Goal: Transaction & Acquisition: Purchase product/service

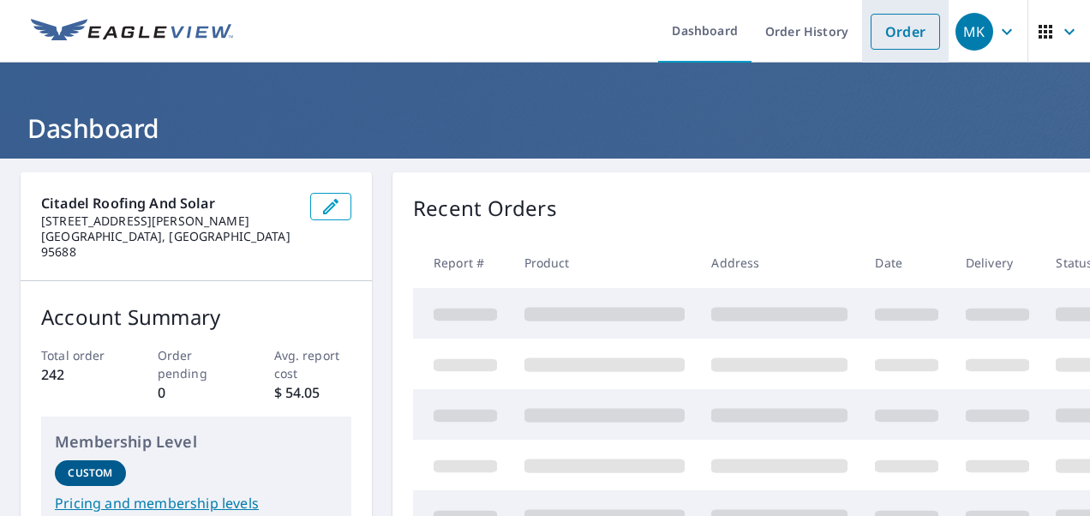
click at [882, 35] on link "Order" at bounding box center [904, 32] width 69 height 36
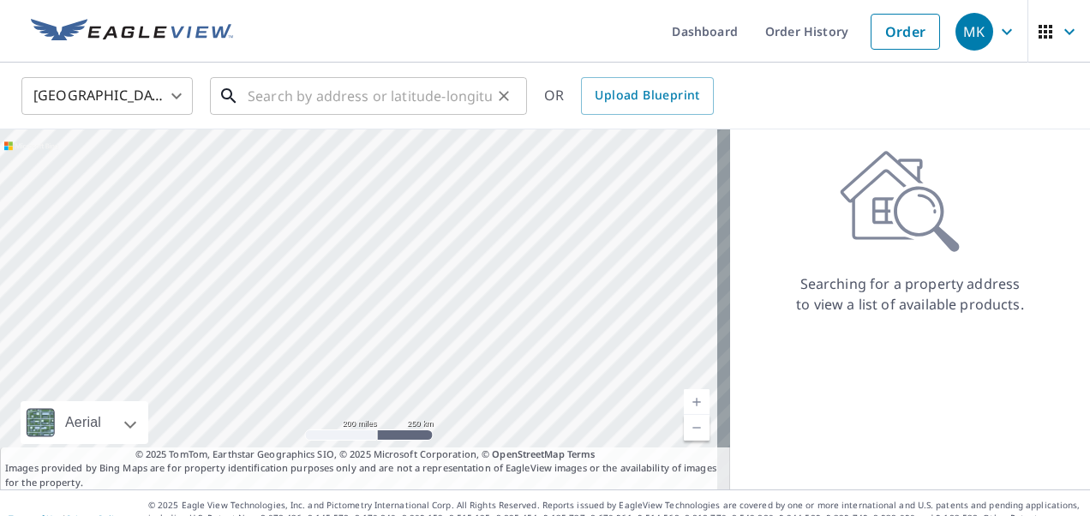
click at [458, 91] on input "text" at bounding box center [370, 96] width 244 height 48
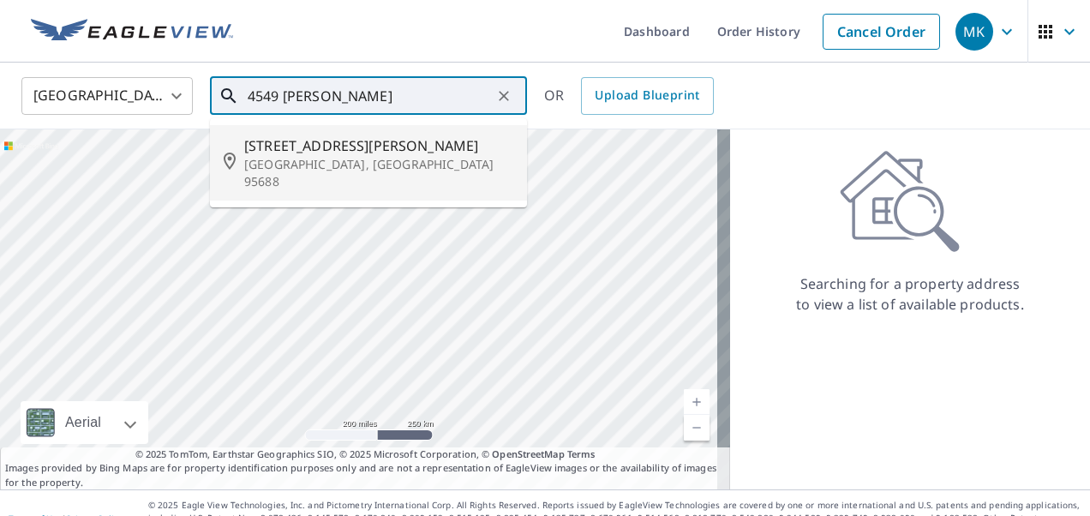
click at [394, 158] on p "[GEOGRAPHIC_DATA], [GEOGRAPHIC_DATA] 95688" at bounding box center [378, 173] width 269 height 34
type input "[STREET_ADDRESS][PERSON_NAME]"
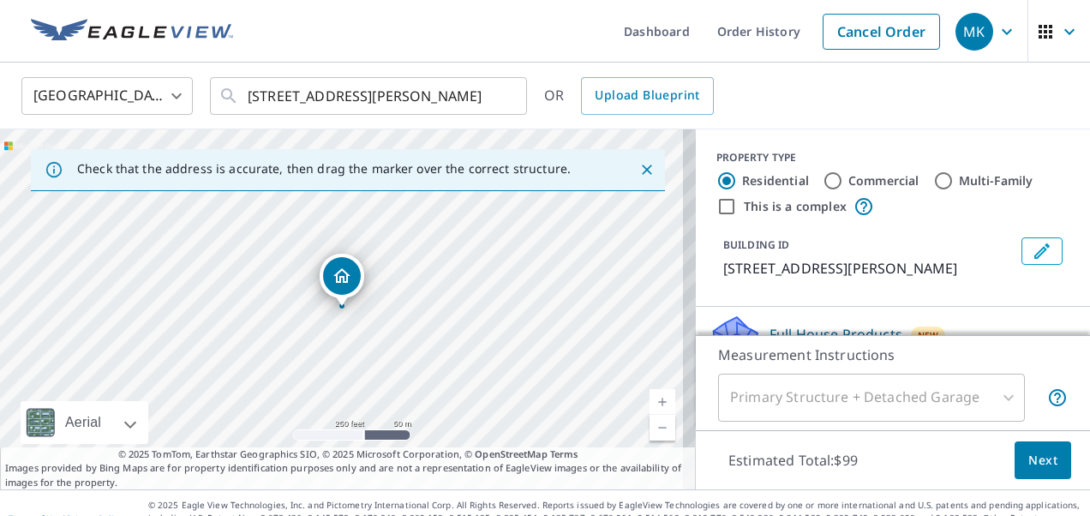
click at [649, 401] on link "Current Level 17, Zoom In" at bounding box center [662, 402] width 26 height 26
click at [649, 400] on link "Current Level 17, Zoom In" at bounding box center [662, 402] width 26 height 26
click at [649, 400] on link "Current Level 17.747692000759265, Zoom In" at bounding box center [662, 402] width 26 height 26
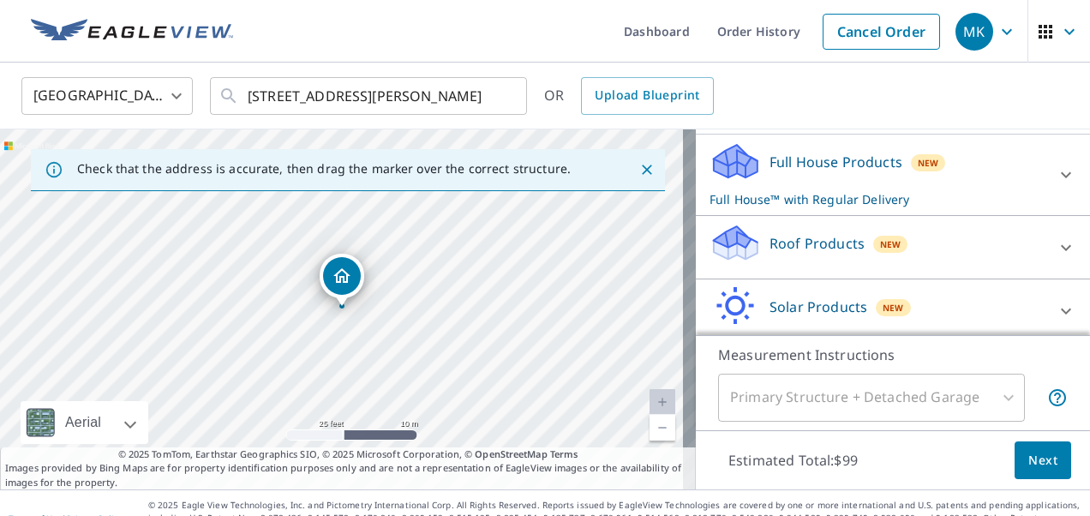
scroll to position [188, 0]
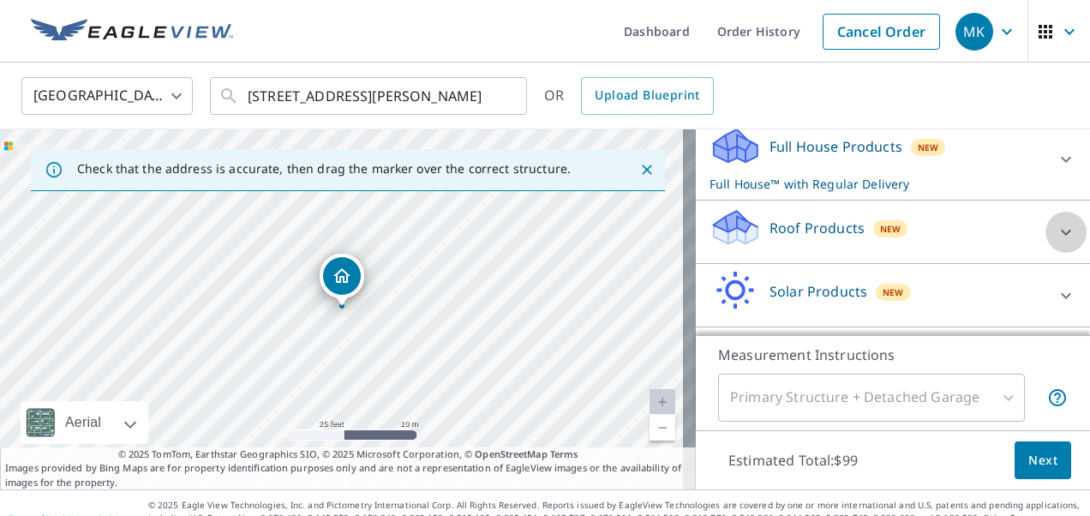
click at [1045, 242] on div at bounding box center [1065, 232] width 41 height 41
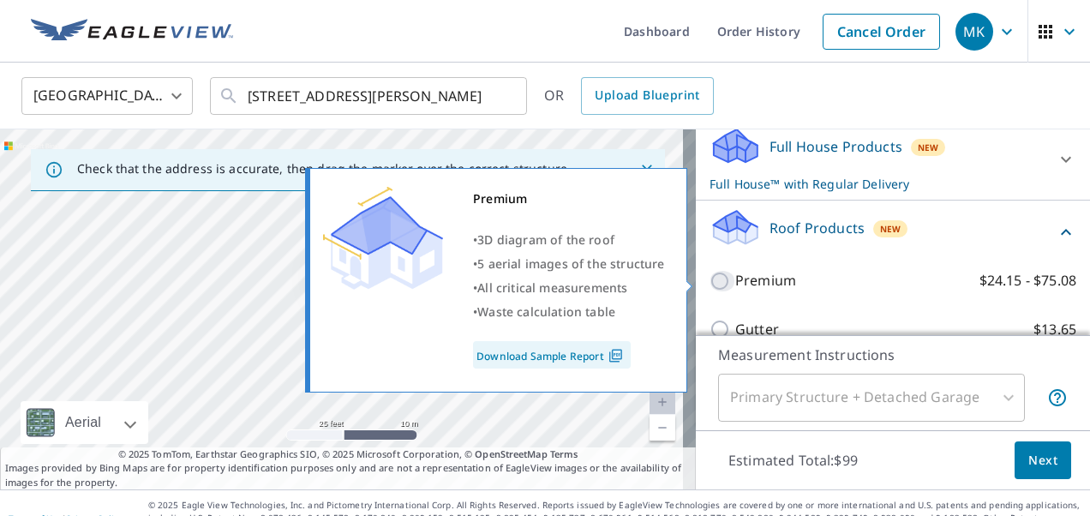
click at [709, 280] on input "Premium $24.15 - $75.08" at bounding box center [722, 281] width 26 height 21
checkbox input "true"
checkbox input "false"
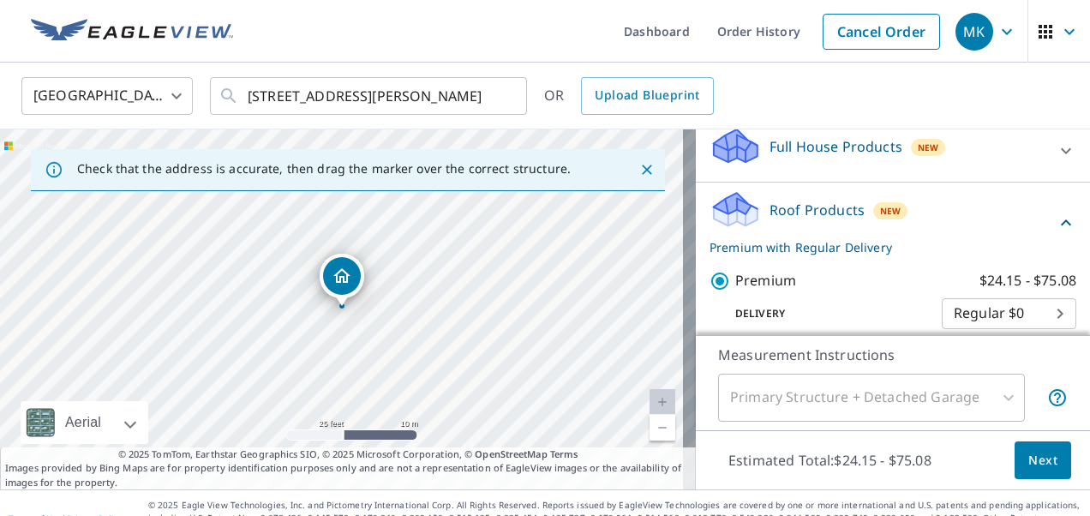
click at [1028, 454] on span "Next" at bounding box center [1042, 460] width 29 height 21
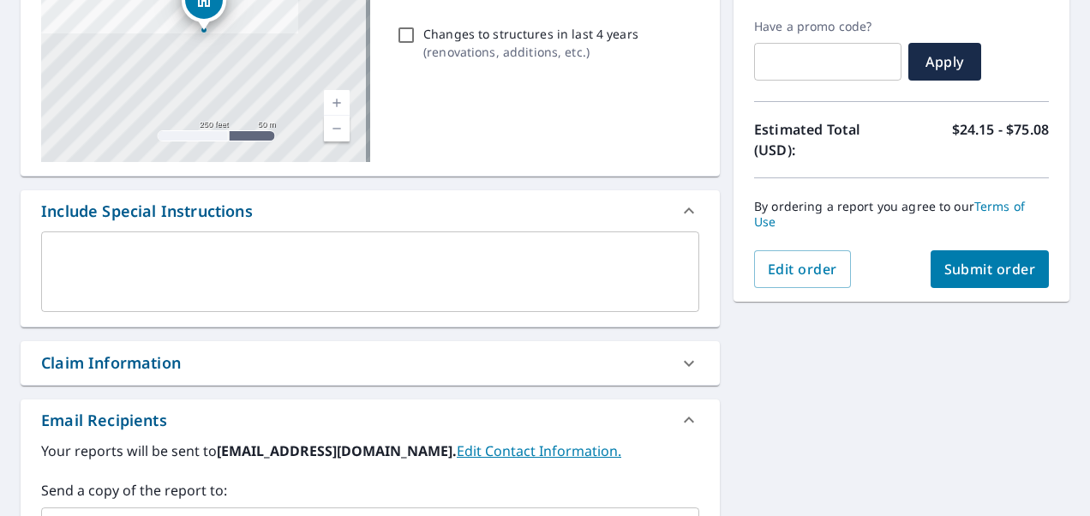
scroll to position [279, 0]
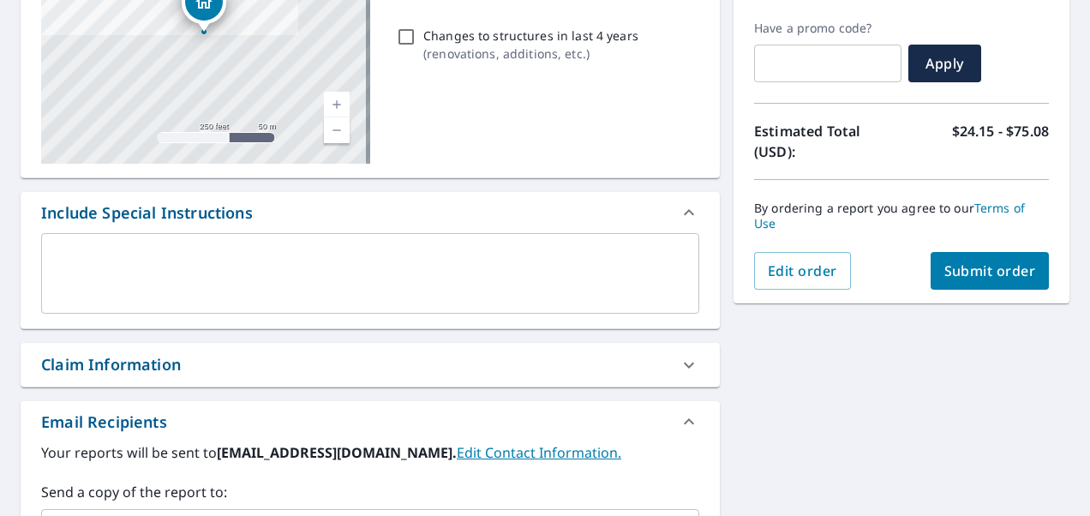
click at [971, 265] on span "Submit order" at bounding box center [990, 270] width 92 height 19
